Goal: Check status: Check status

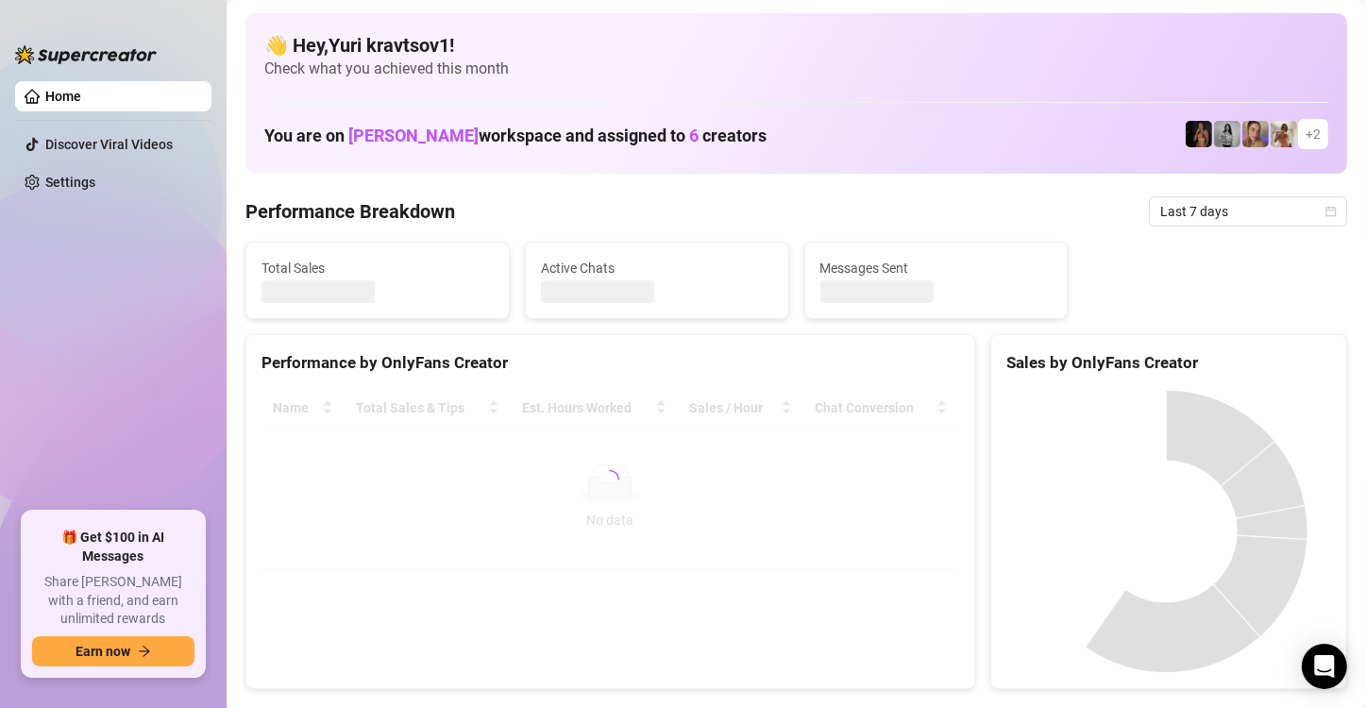
click at [1326, 208] on icon "calendar" at bounding box center [1331, 211] width 10 height 10
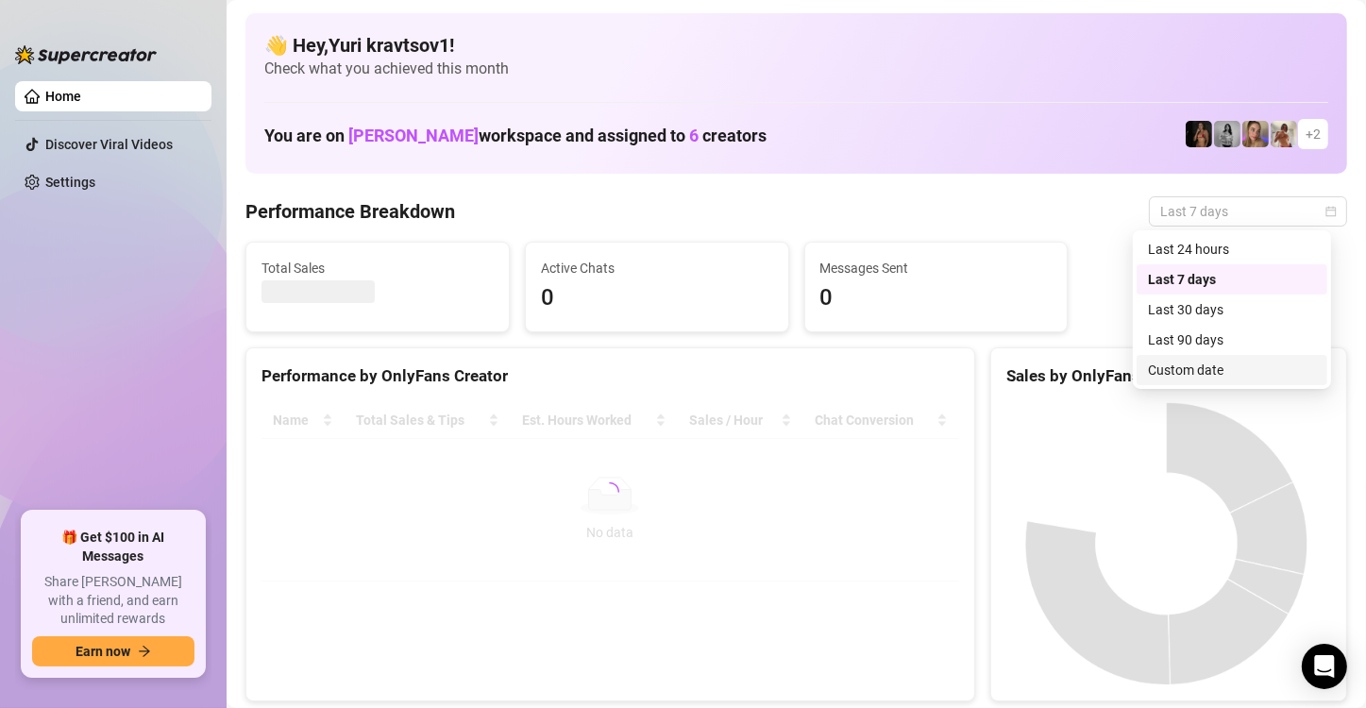
click at [1222, 370] on div "Custom date" at bounding box center [1232, 370] width 168 height 21
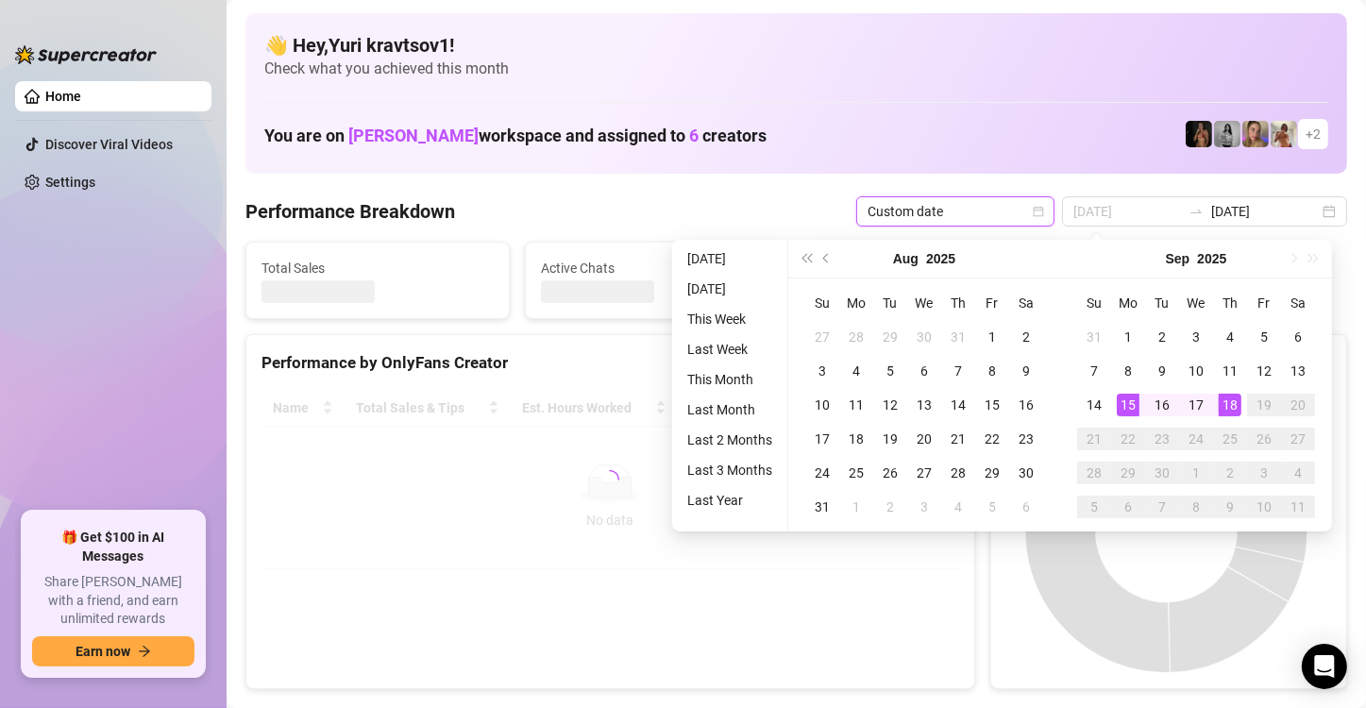
type input "[DATE]"
click at [1233, 404] on div "18" at bounding box center [1229, 405] width 23 height 23
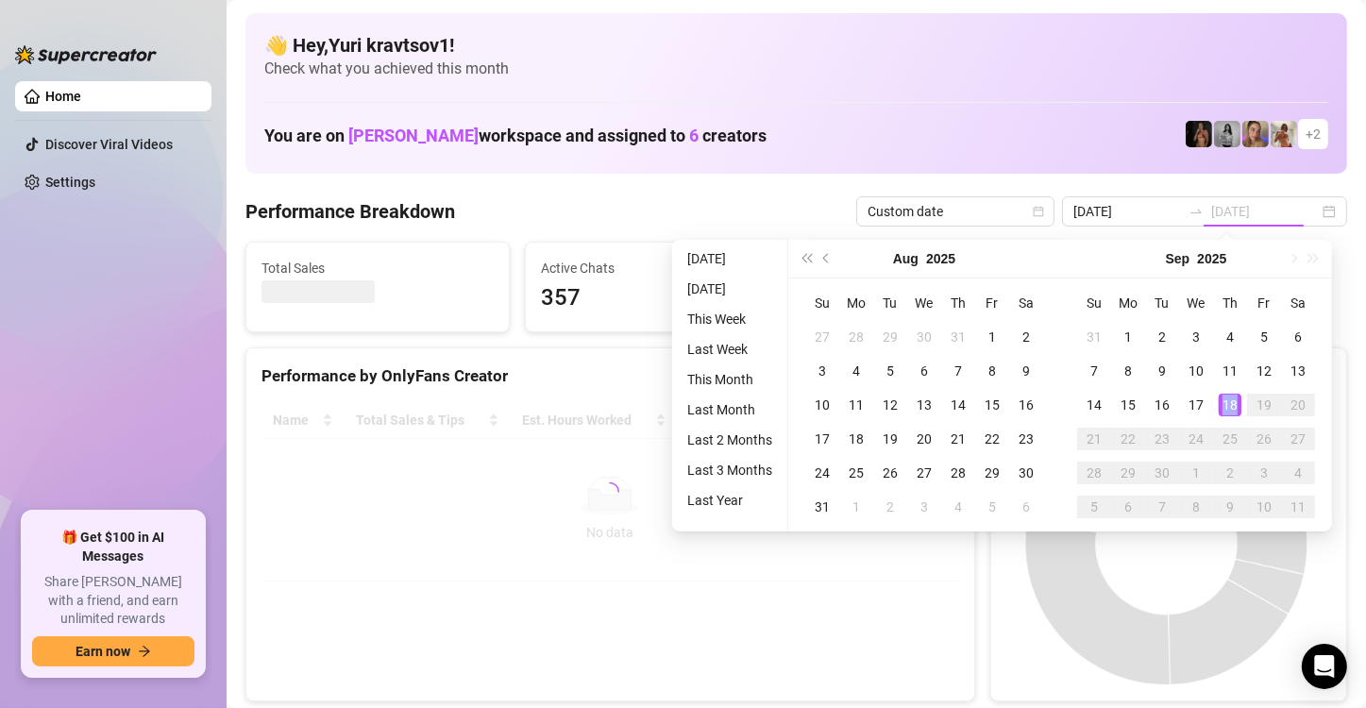
click at [1233, 404] on div "18" at bounding box center [1229, 405] width 23 height 23
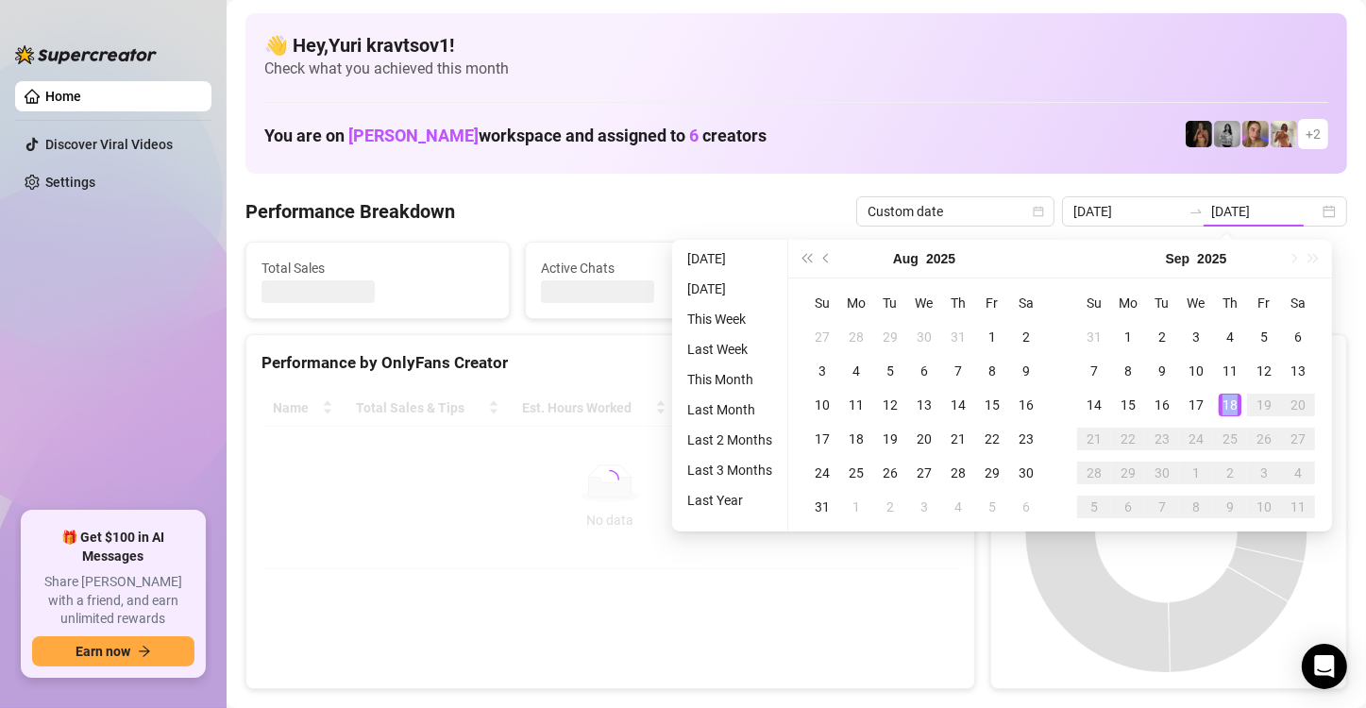
type input "[DATE]"
